Goal: Check status: Check status

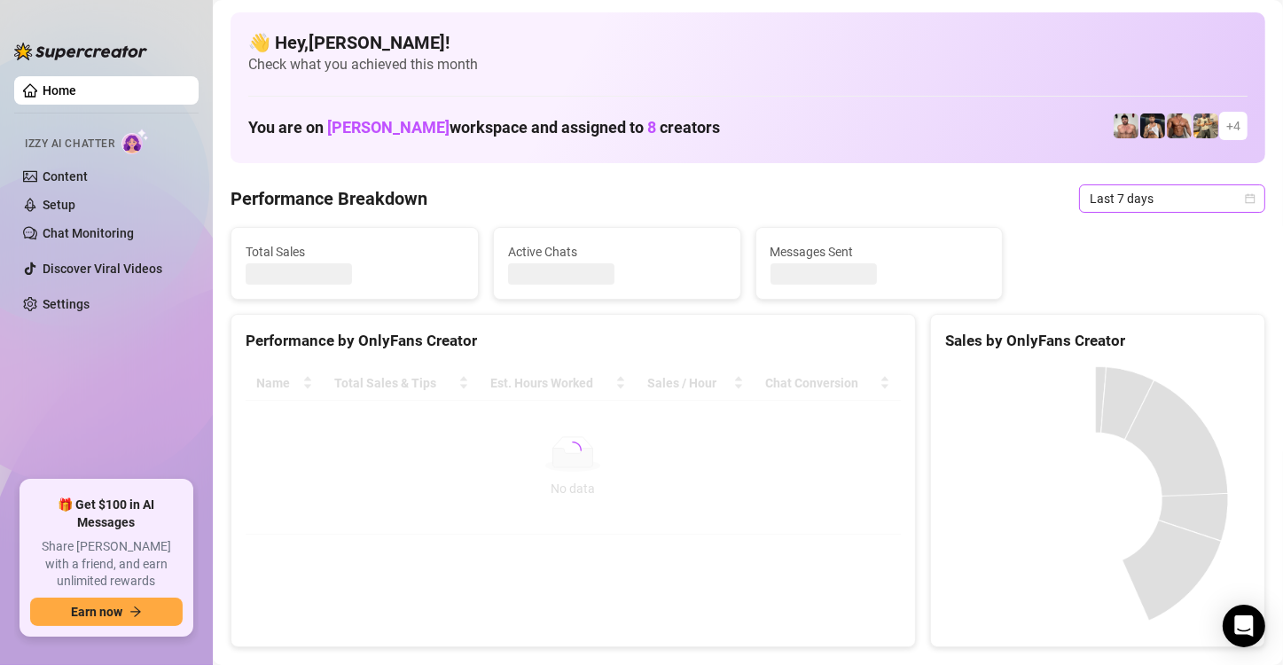
click at [1112, 195] on span "Last 7 days" at bounding box center [1171, 198] width 165 height 27
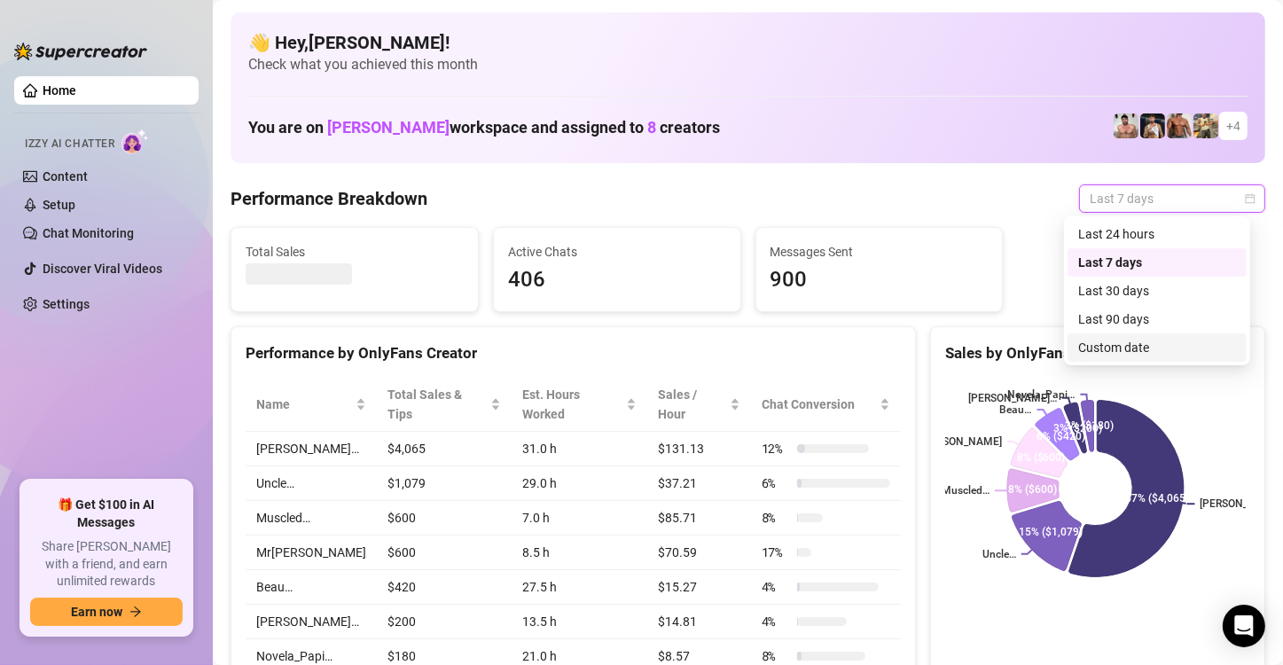
click at [1115, 342] on div "Custom date" at bounding box center [1157, 348] width 158 height 20
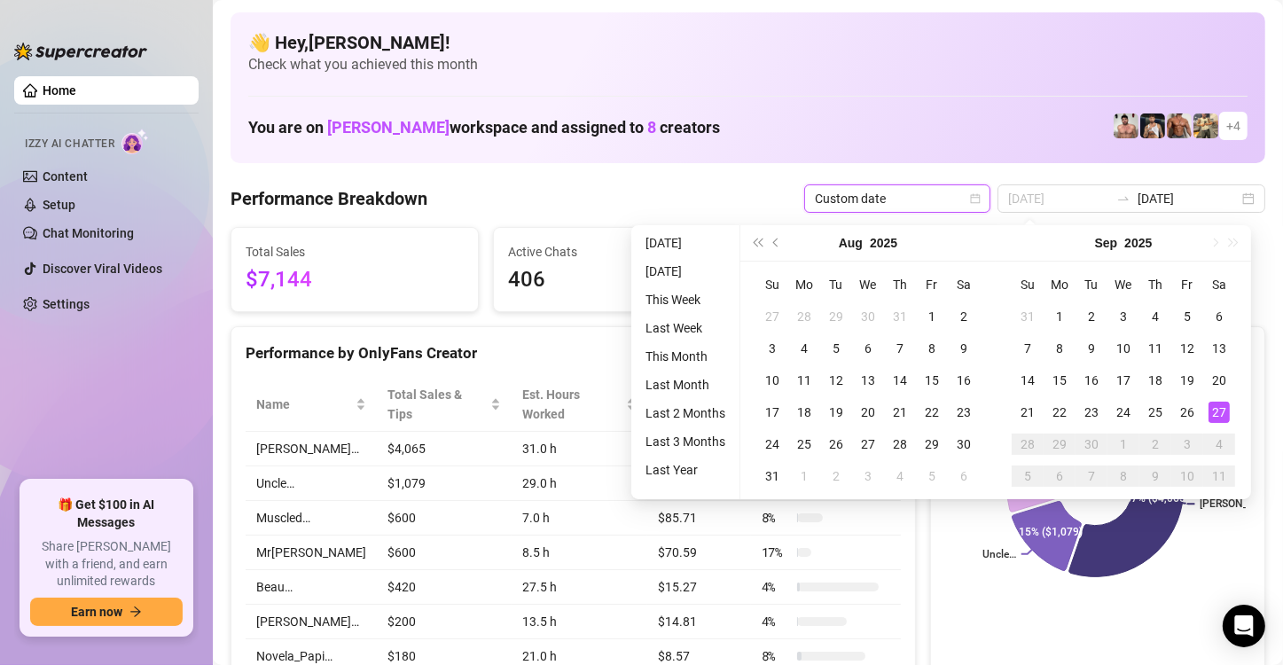
type input "[DATE]"
click at [1222, 415] on div "27" at bounding box center [1218, 412] width 21 height 21
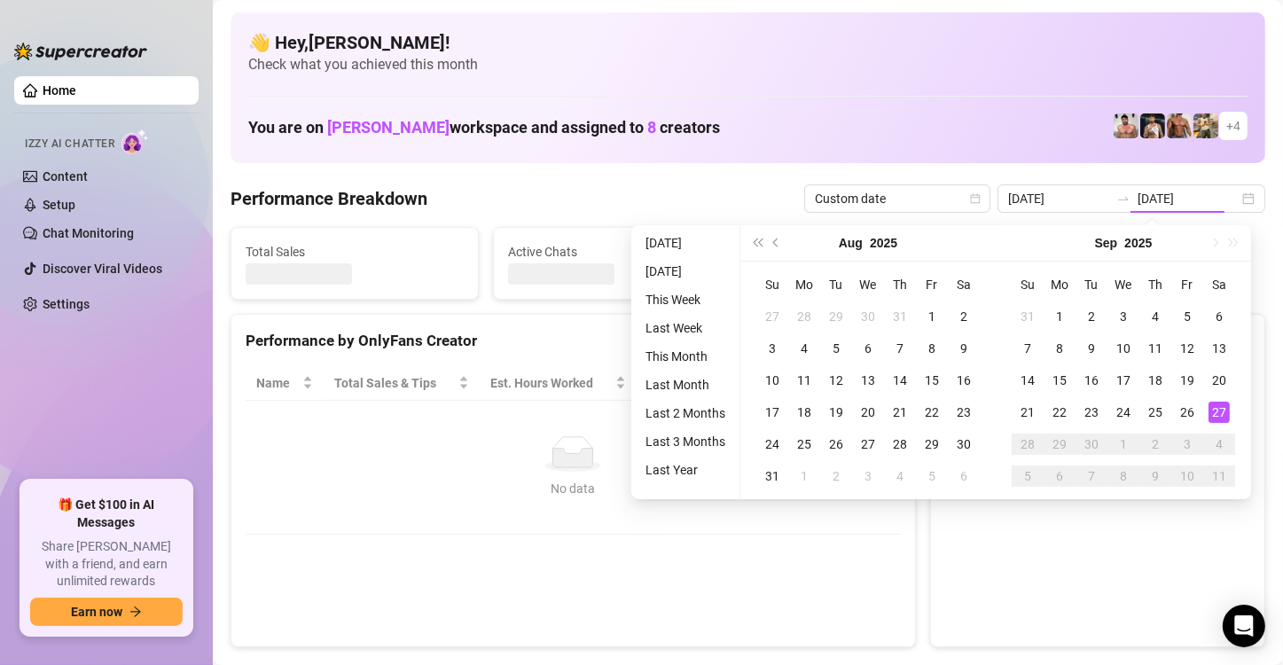
type input "[DATE]"
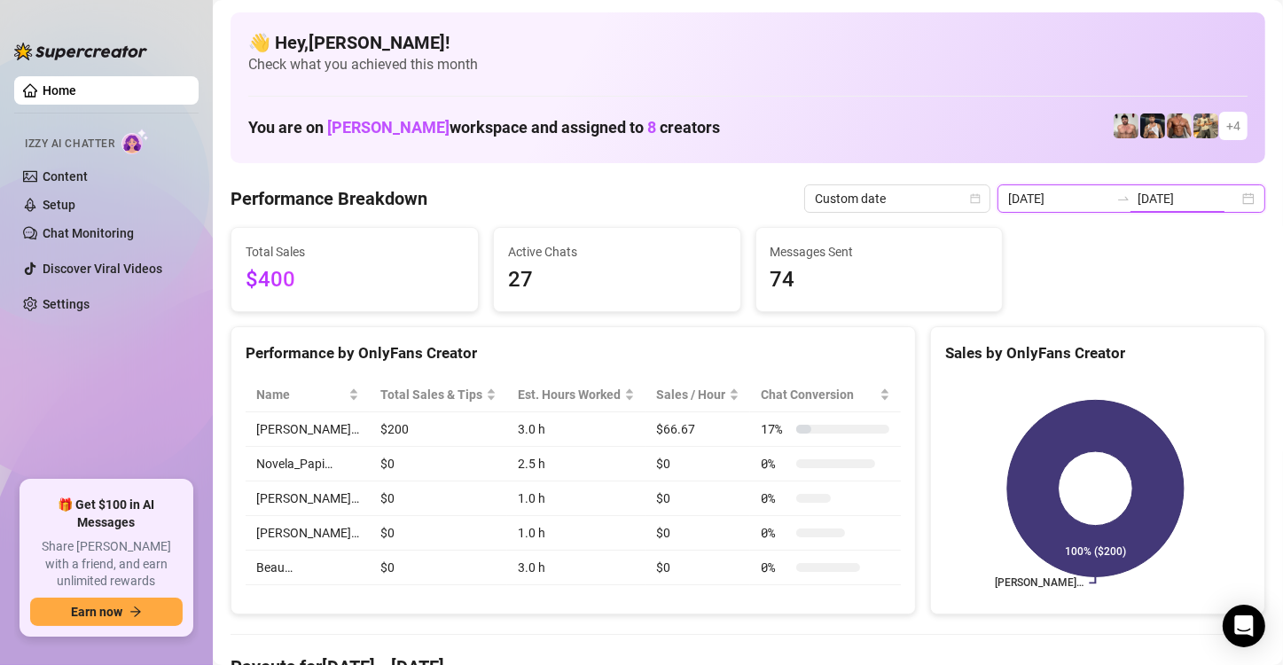
click at [1148, 200] on input "[DATE]" at bounding box center [1187, 199] width 101 height 20
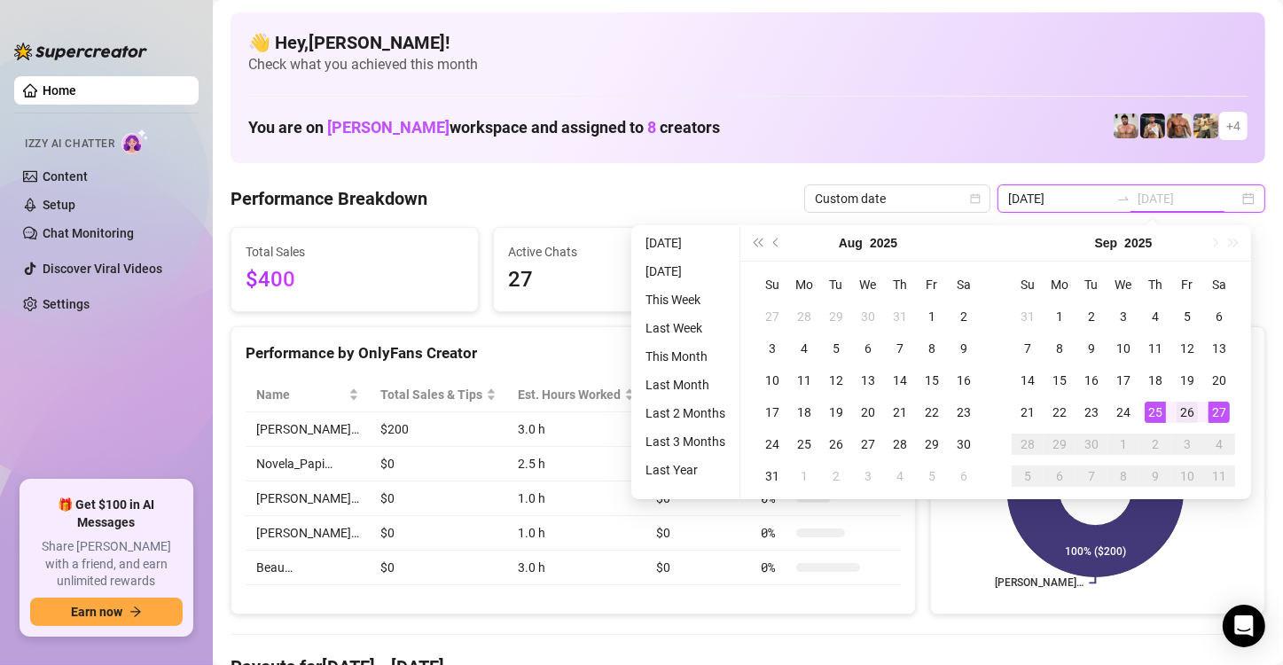
type input "[DATE]"
click at [1182, 410] on div "26" at bounding box center [1186, 412] width 21 height 21
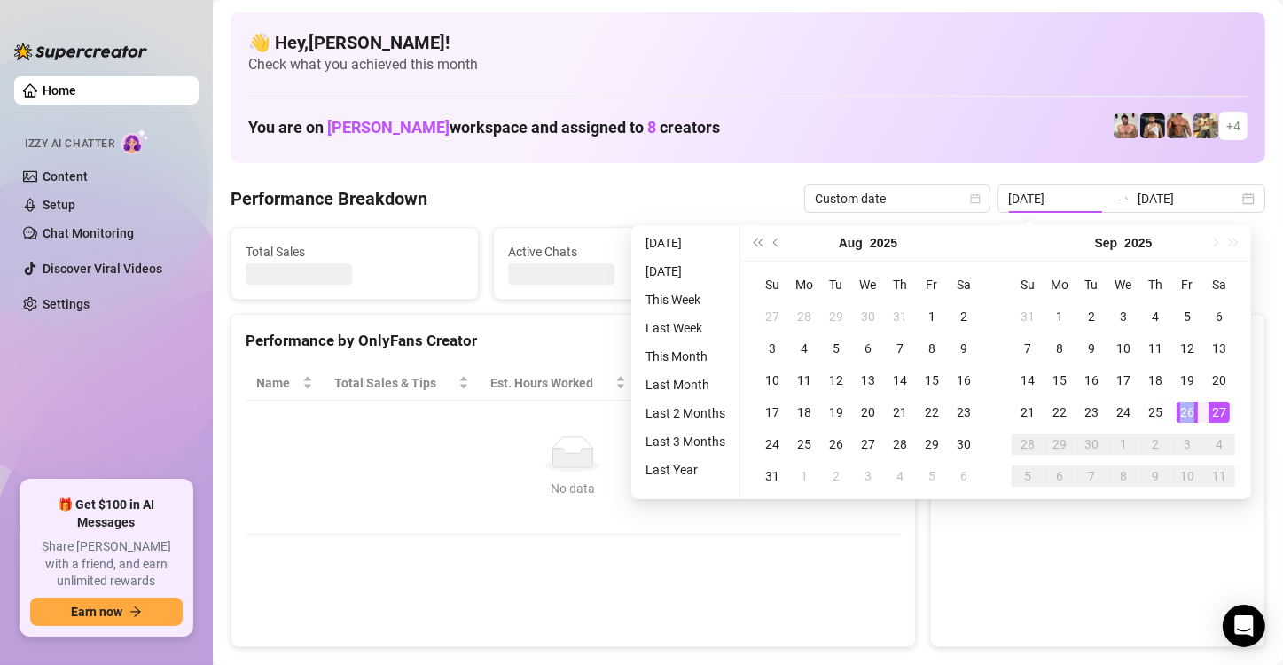
type input "[DATE]"
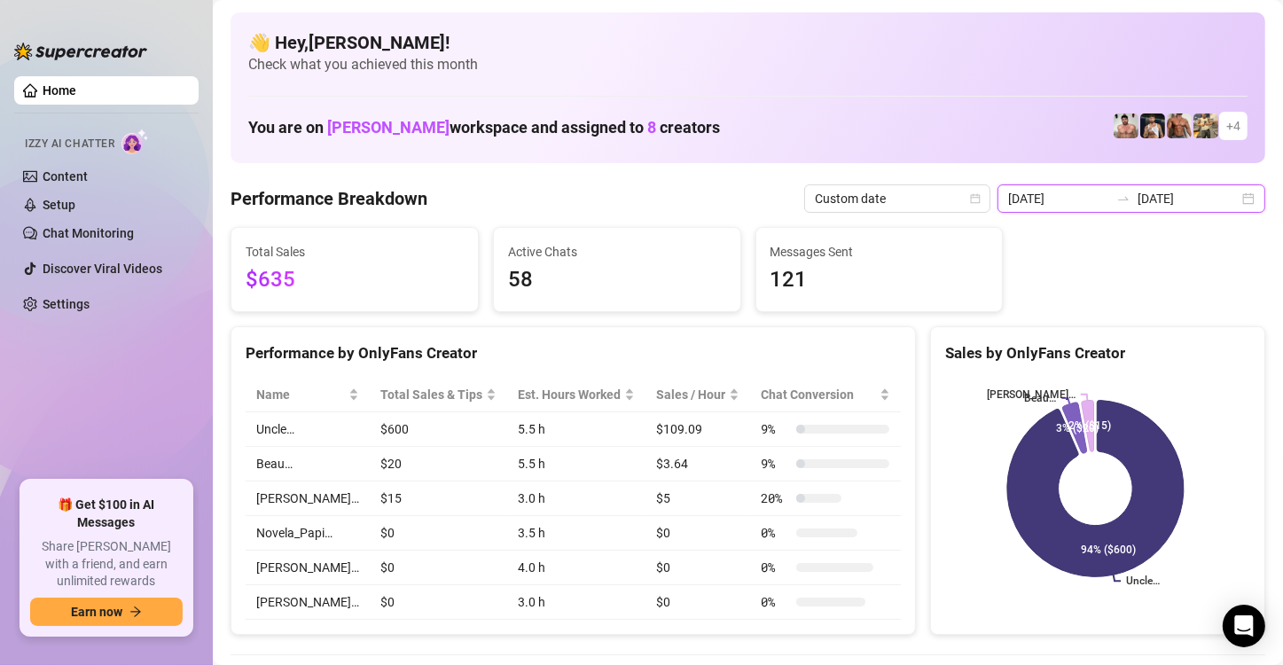
click at [1212, 202] on input "[DATE]" at bounding box center [1187, 199] width 101 height 20
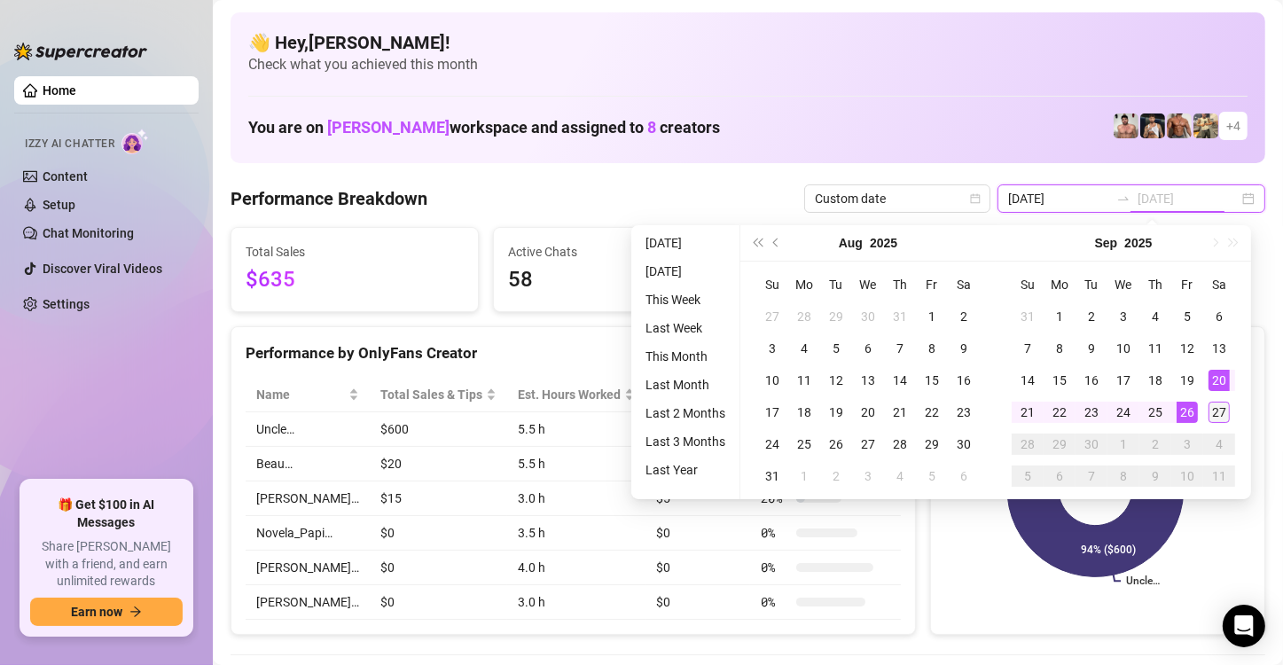
type input "[DATE]"
click at [1225, 408] on div "27" at bounding box center [1218, 412] width 21 height 21
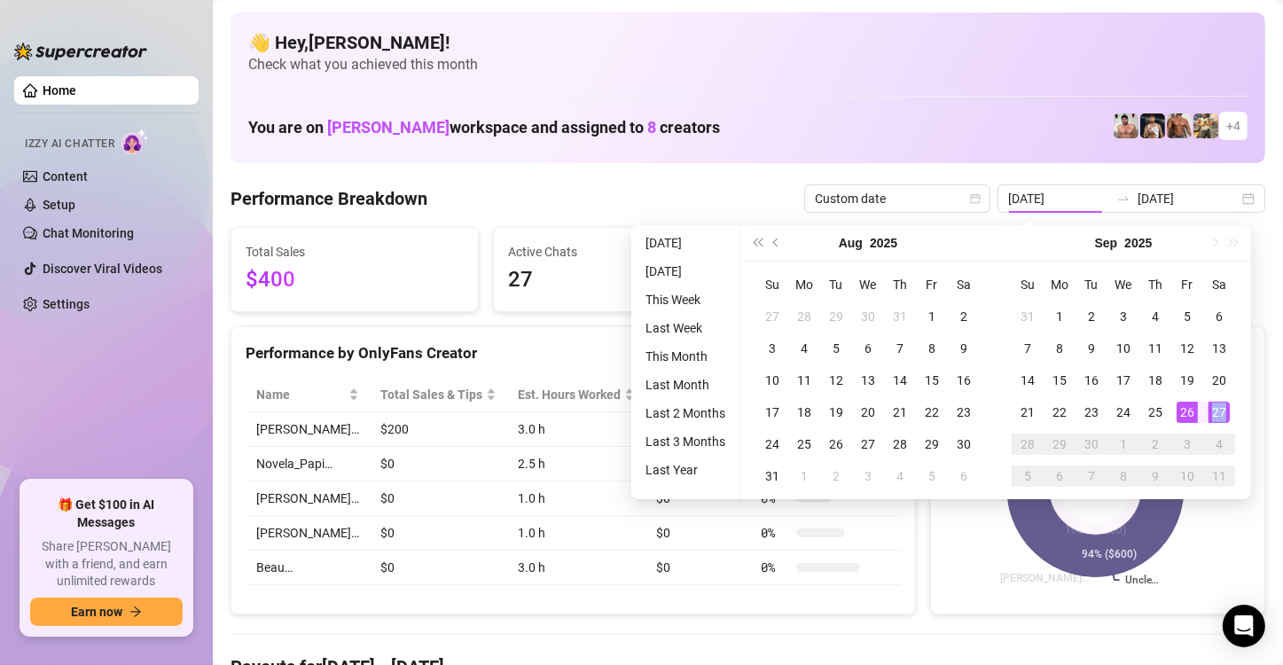
type input "[DATE]"
